Goal: Task Accomplishment & Management: Use online tool/utility

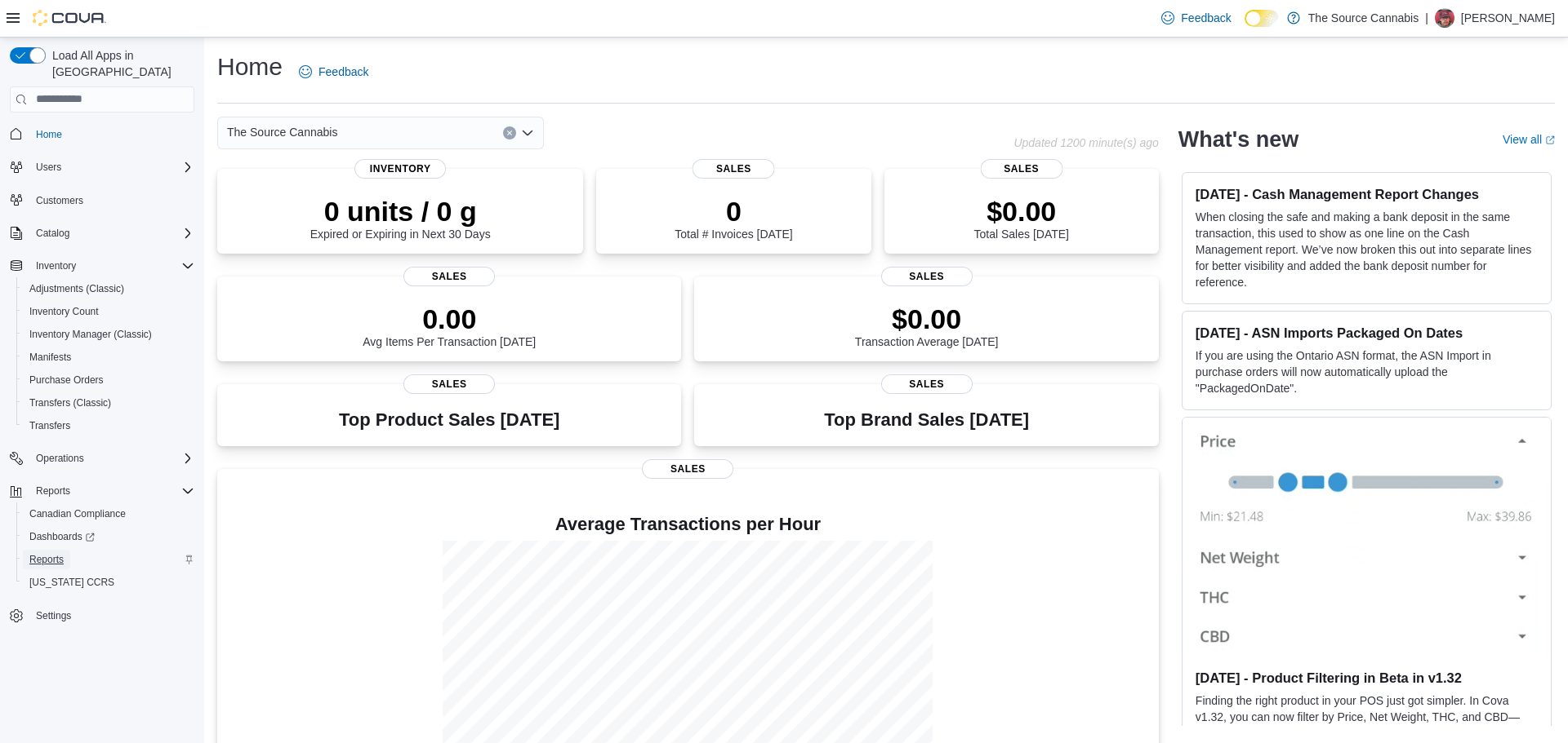
click at [59, 553] on span "Reports" at bounding box center [47, 560] width 34 height 13
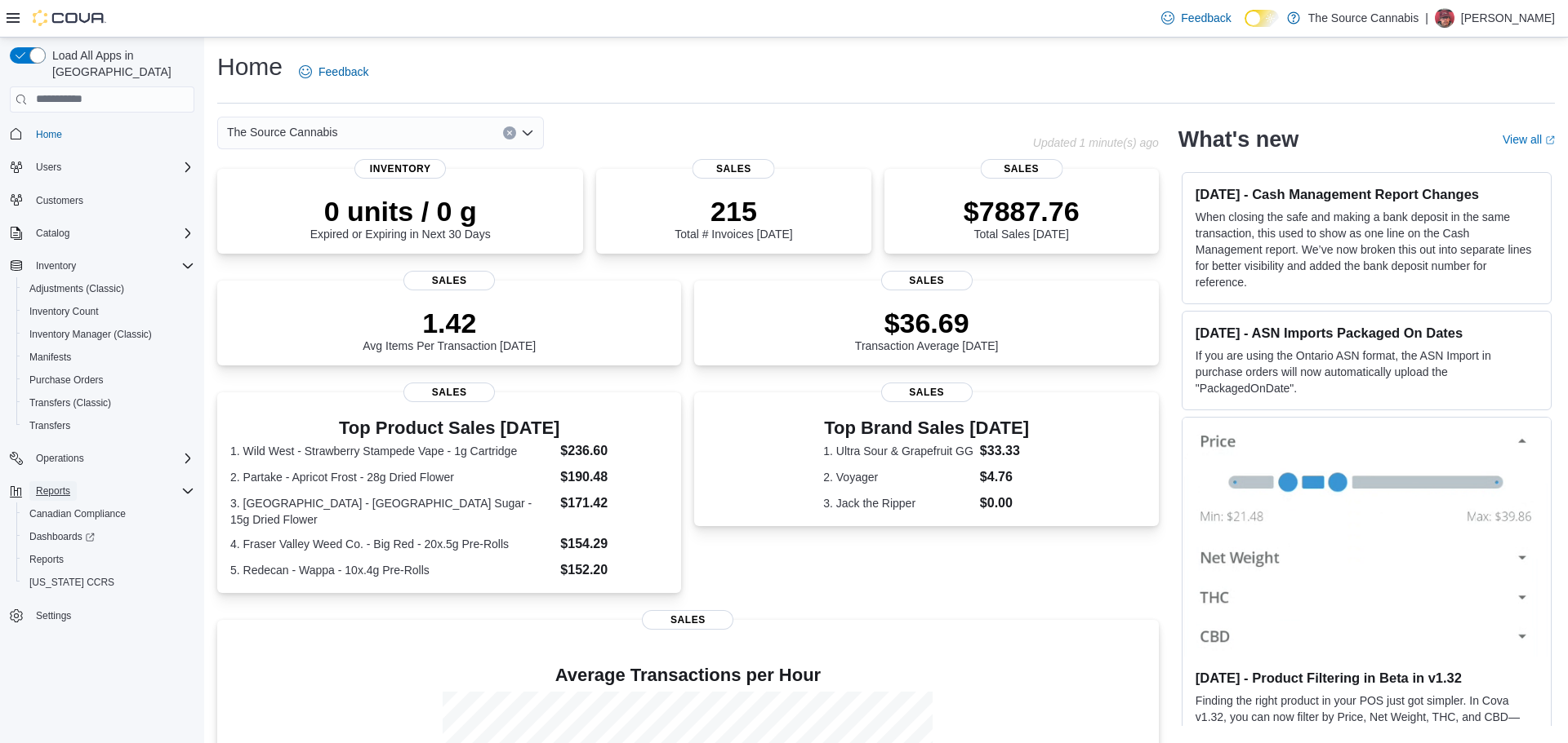
click at [59, 485] on span "Reports" at bounding box center [53, 491] width 34 height 13
click at [71, 485] on span "Reports" at bounding box center [53, 491] width 34 height 13
click at [52, 553] on span "Reports" at bounding box center [47, 560] width 34 height 13
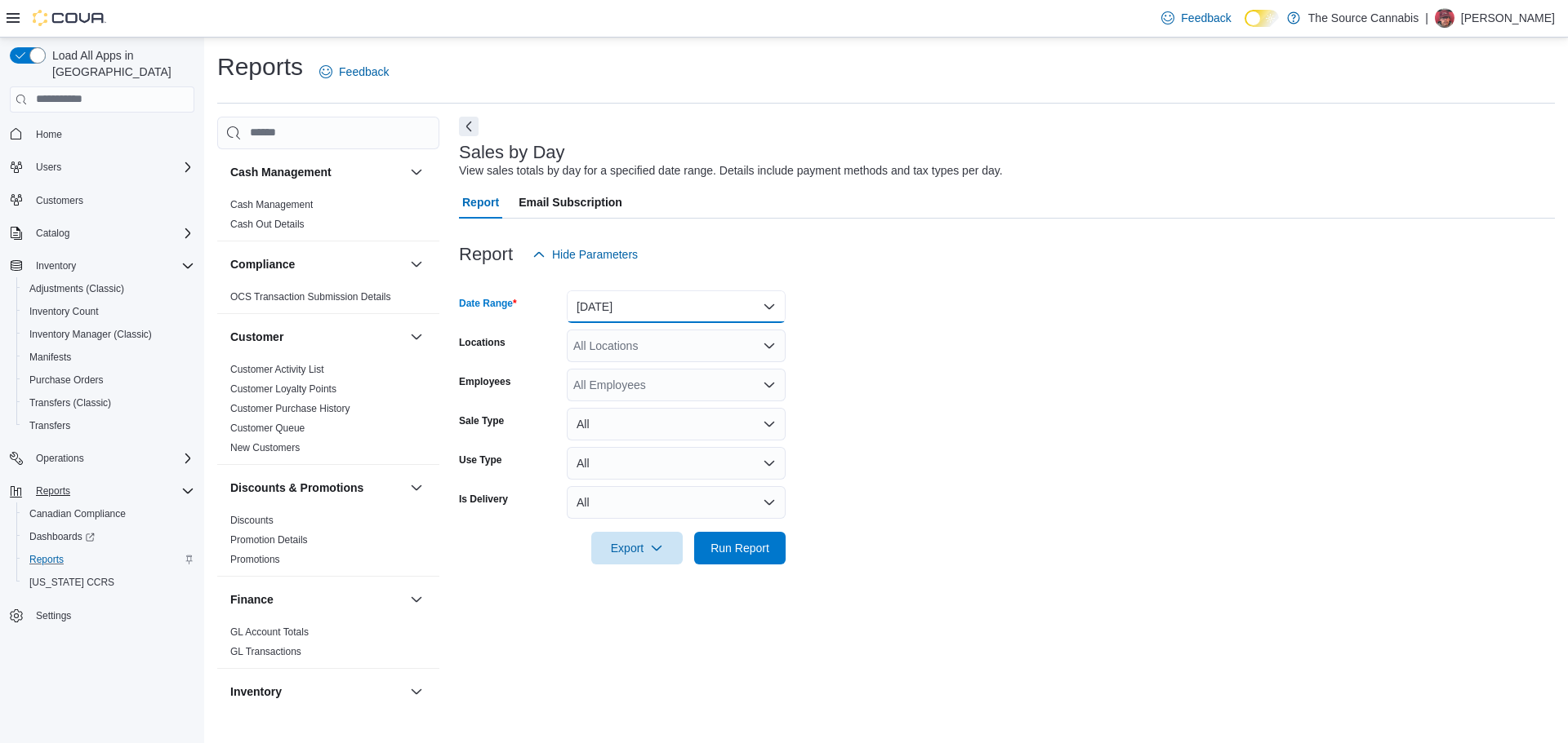
click at [670, 309] on button "[DATE]" at bounding box center [676, 307] width 219 height 32
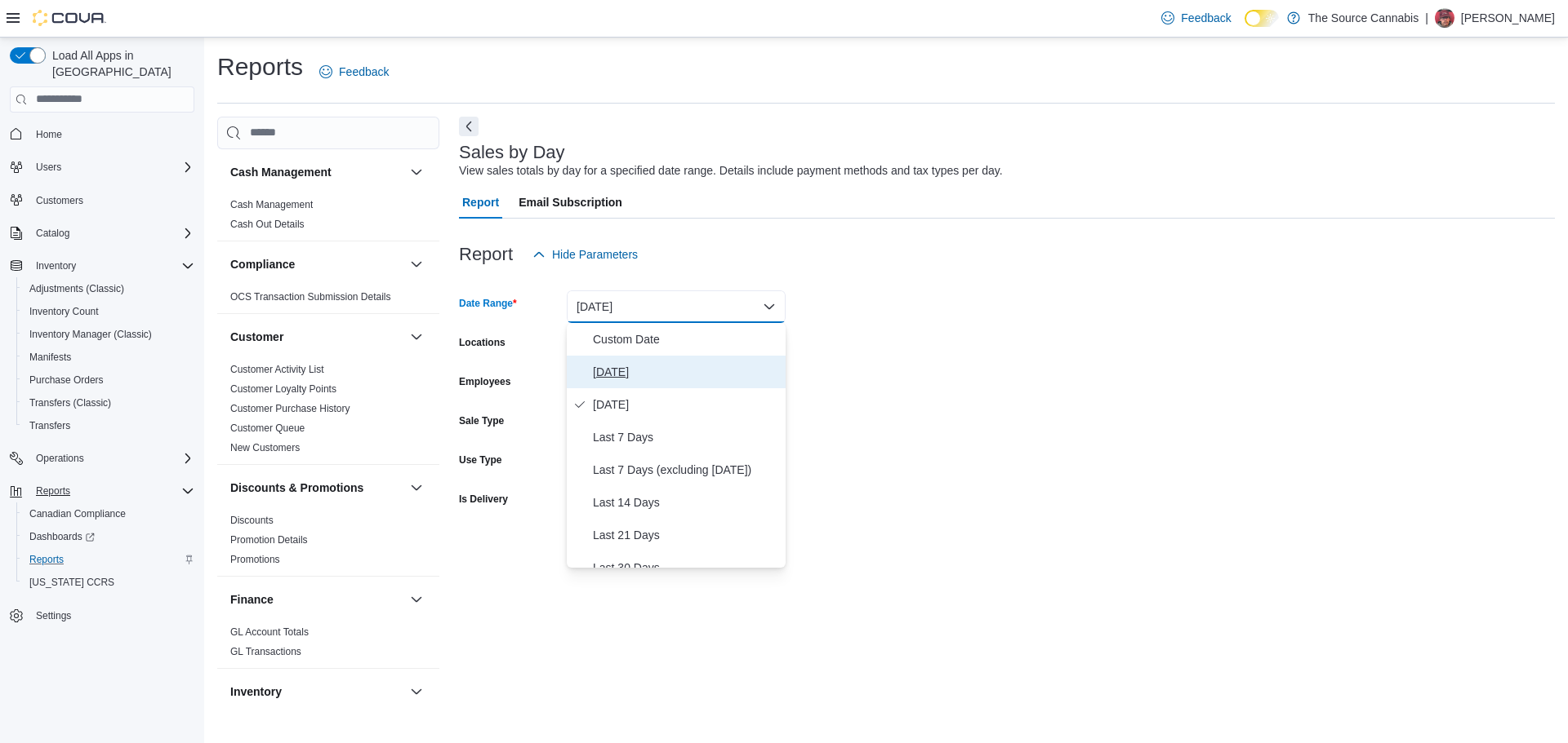
click at [648, 368] on span "[DATE]" at bounding box center [685, 372] width 186 height 20
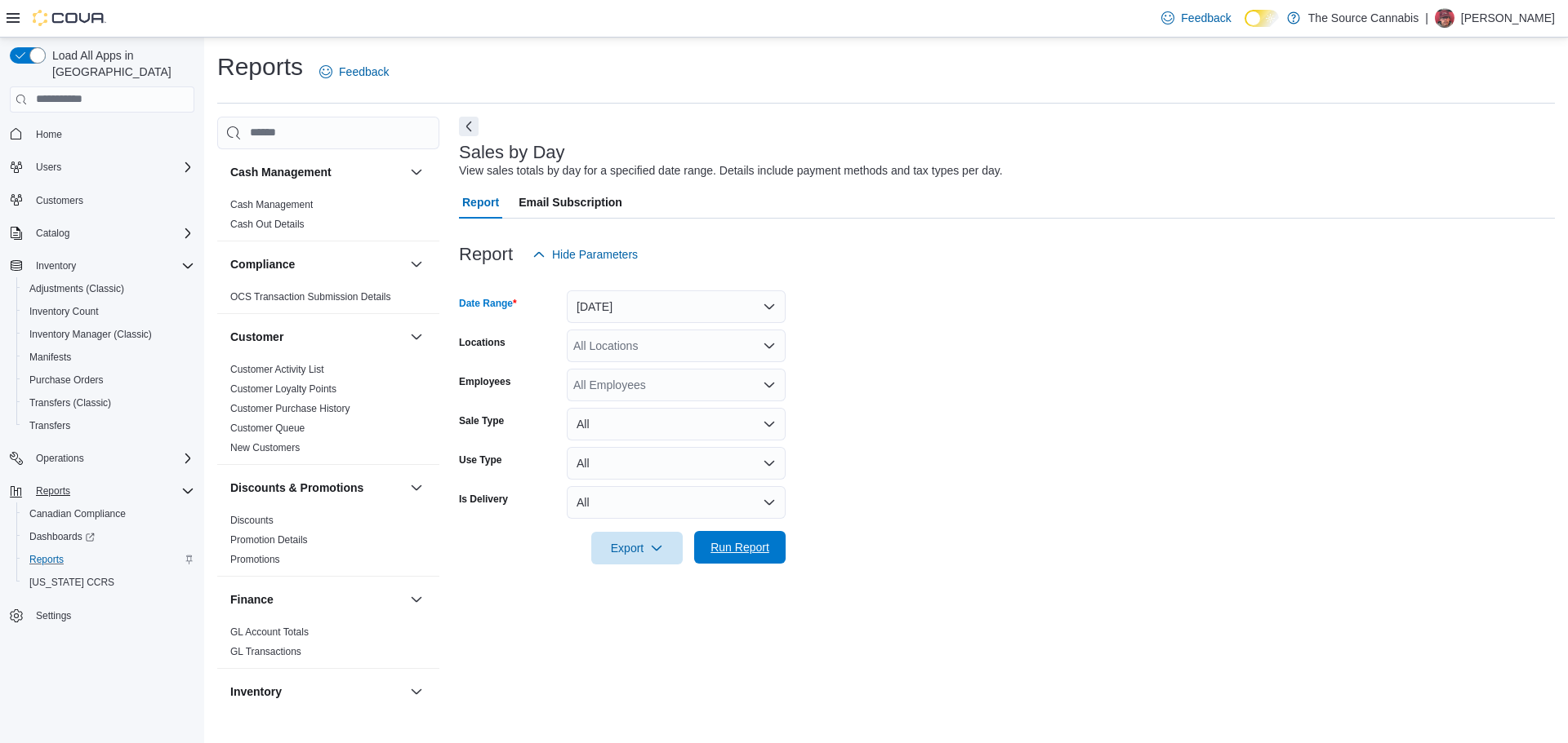
click at [741, 554] on span "Run Report" at bounding box center [740, 547] width 59 height 16
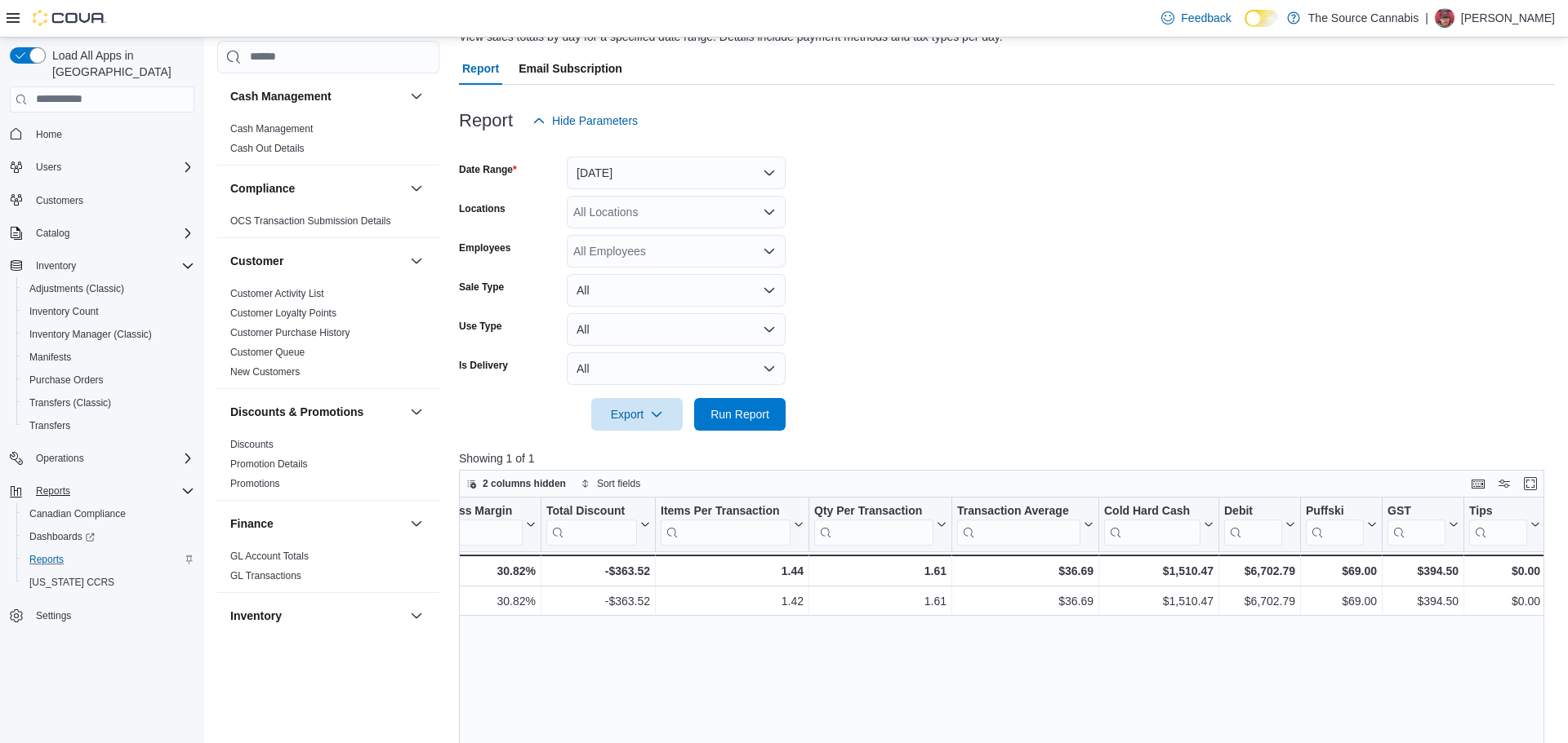
scroll to position [0, 1097]
